Goal: Task Accomplishment & Management: Manage account settings

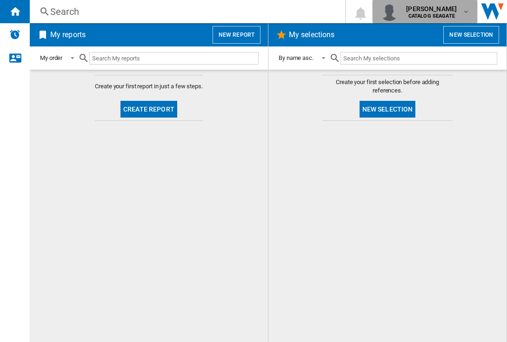
click at [439, 19] on b "CATALOG SEAGATE" at bounding box center [431, 16] width 47 height 6
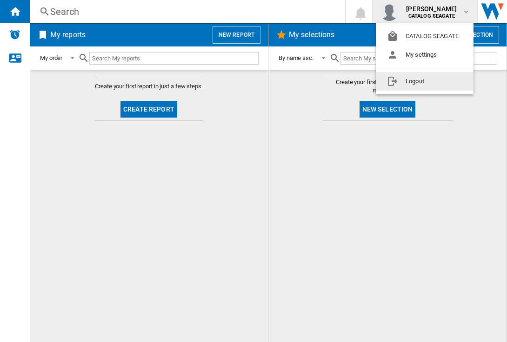
click at [435, 80] on button "Logout" at bounding box center [425, 81] width 98 height 19
